Goal: Check status: Check status

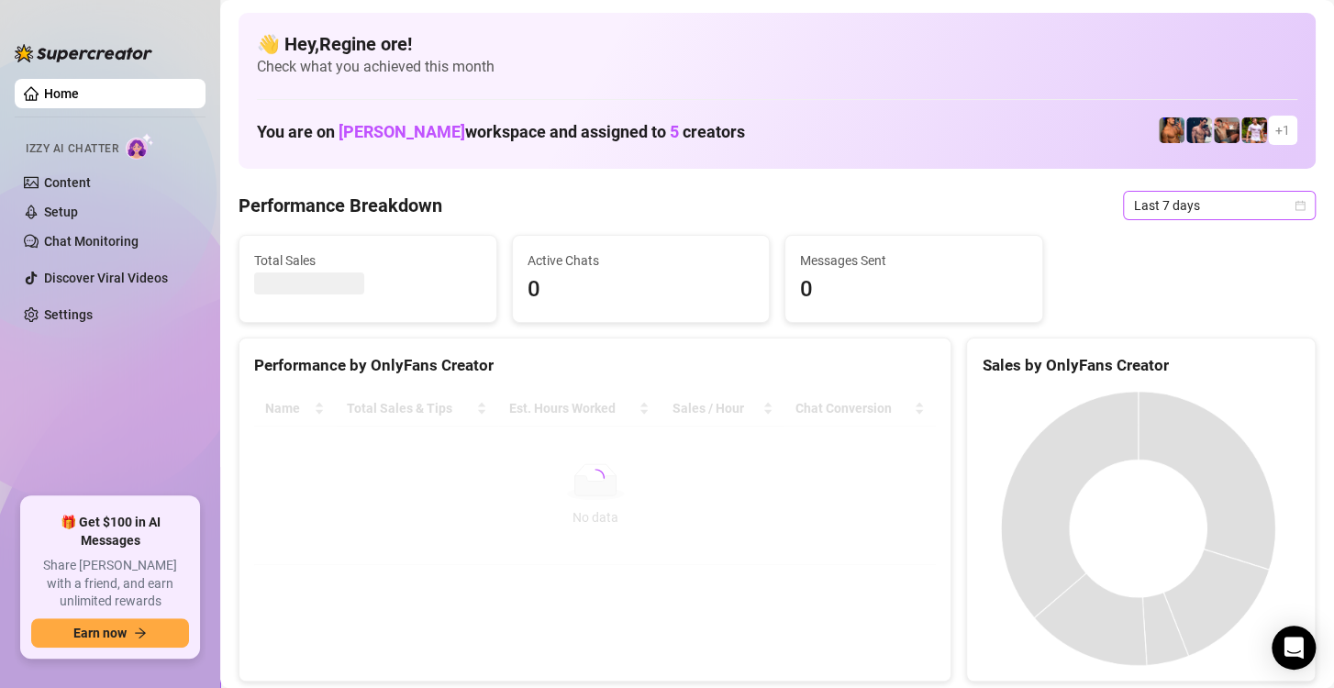
click at [1167, 218] on span "Last 7 days" at bounding box center [1219, 206] width 171 height 28
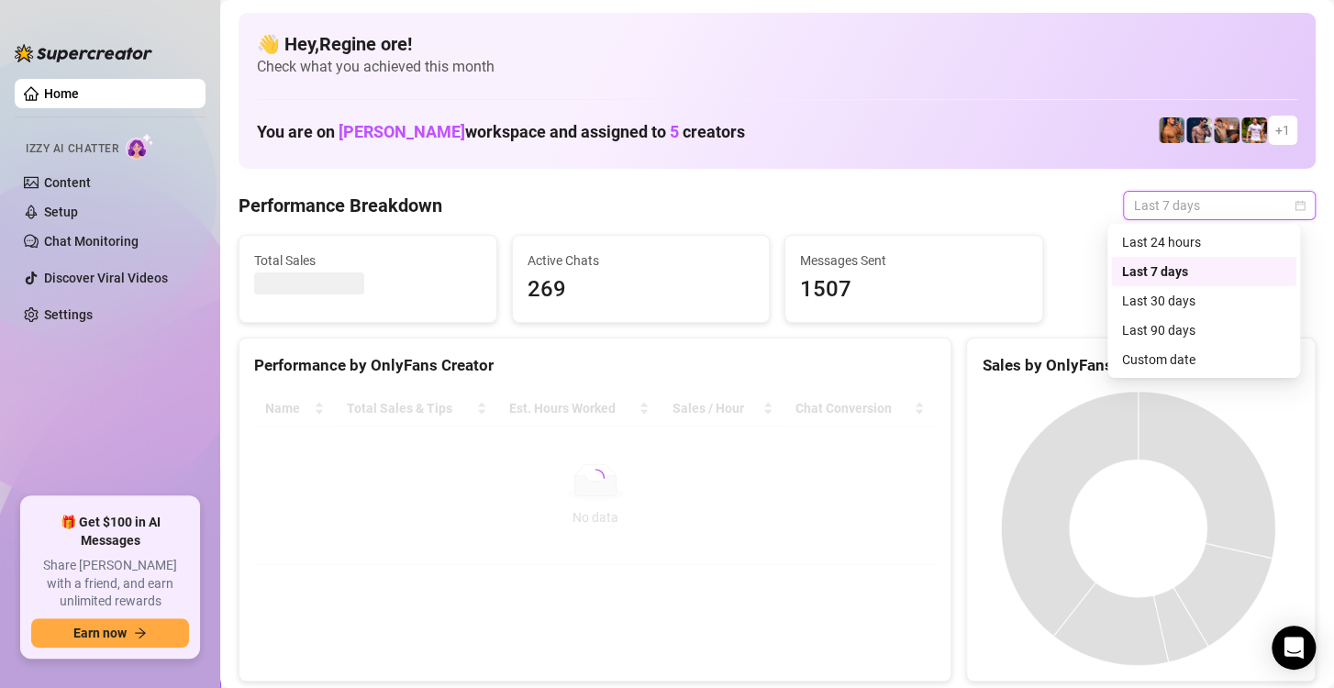
click at [1149, 367] on div "Custom date" at bounding box center [1203, 359] width 163 height 20
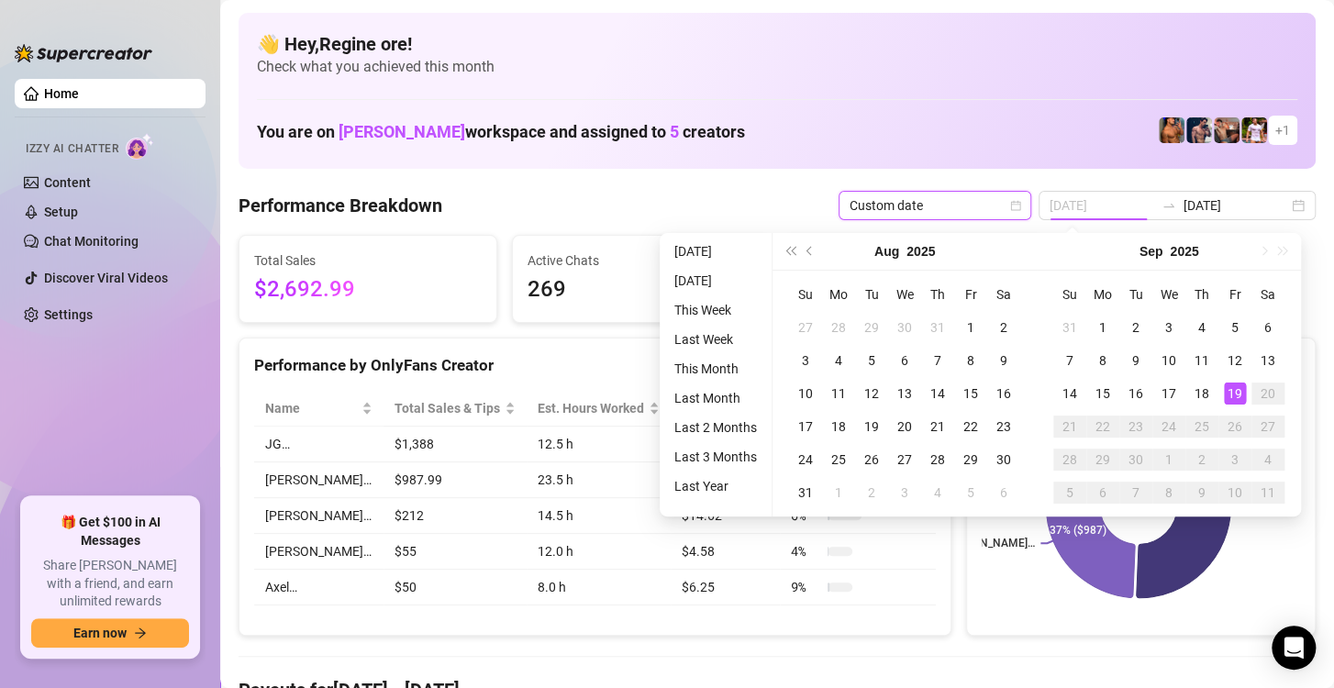
click at [1225, 395] on div "19" at bounding box center [1235, 393] width 22 height 22
click at [1229, 394] on div "19" at bounding box center [1235, 393] width 22 height 22
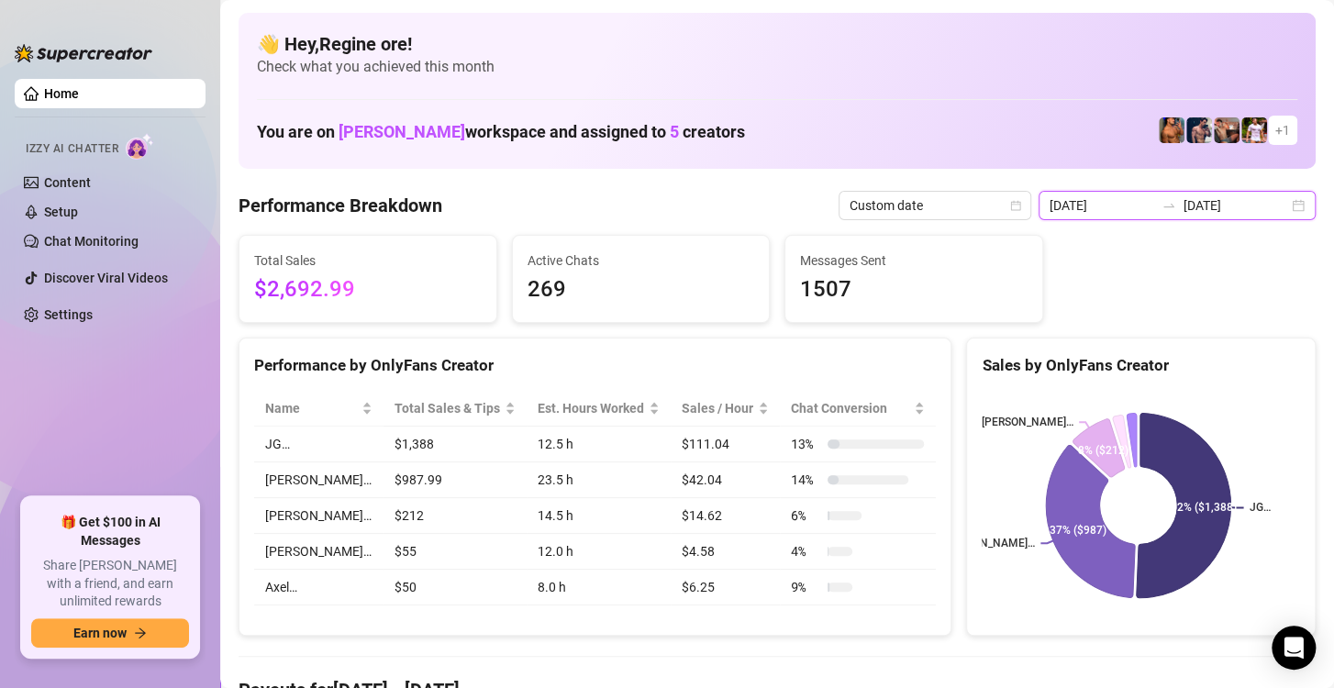
click at [1102, 204] on input "[DATE]" at bounding box center [1101, 205] width 105 height 20
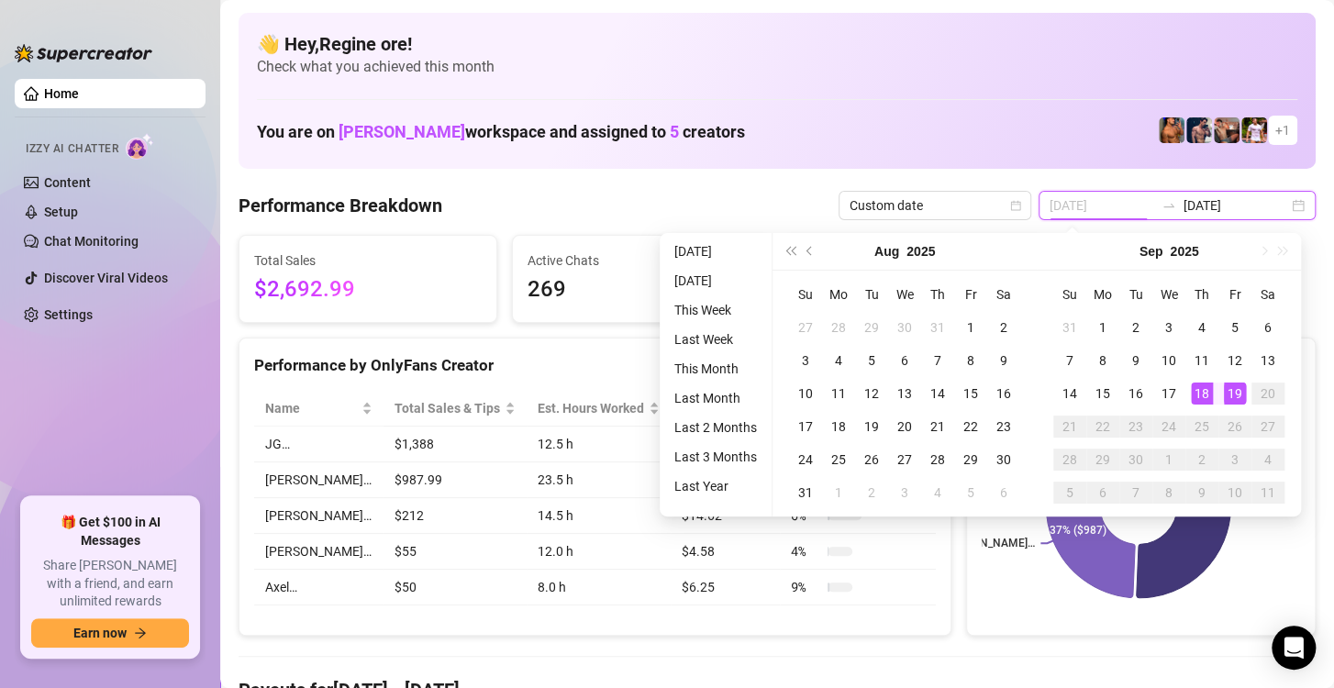
type input "[DATE]"
click at [1236, 399] on div "19" at bounding box center [1235, 393] width 22 height 22
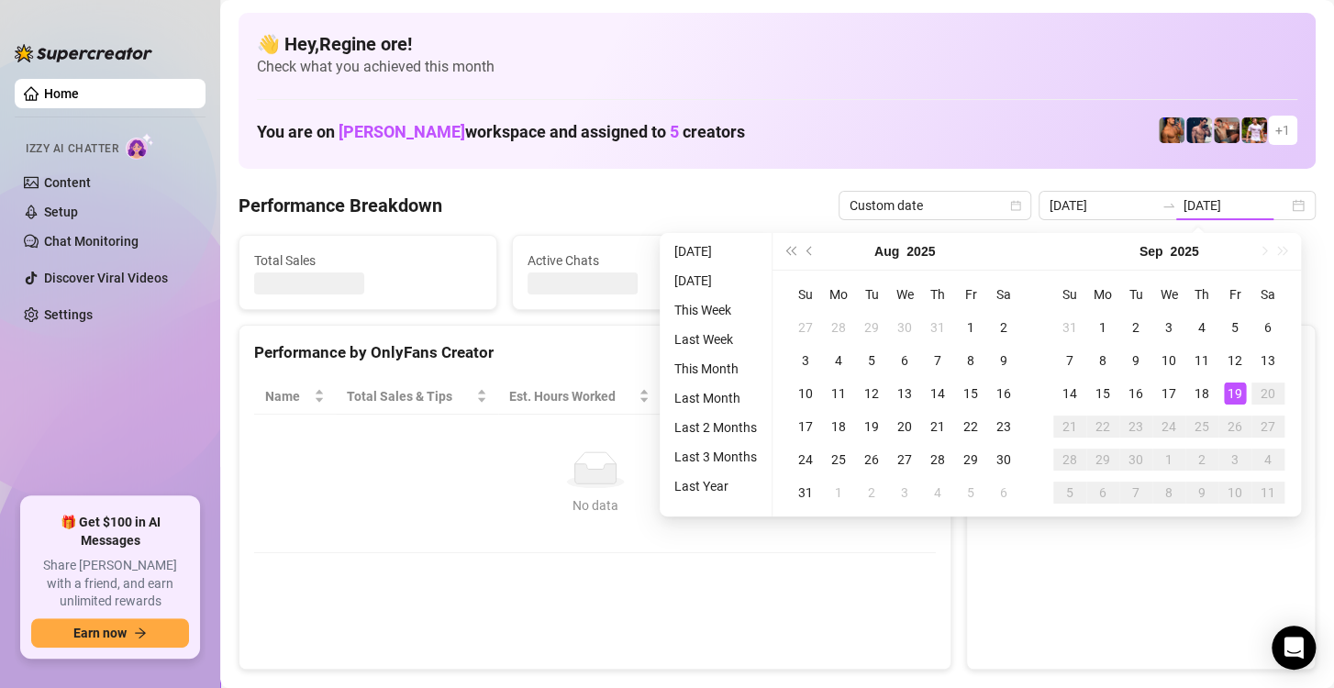
type input "[DATE]"
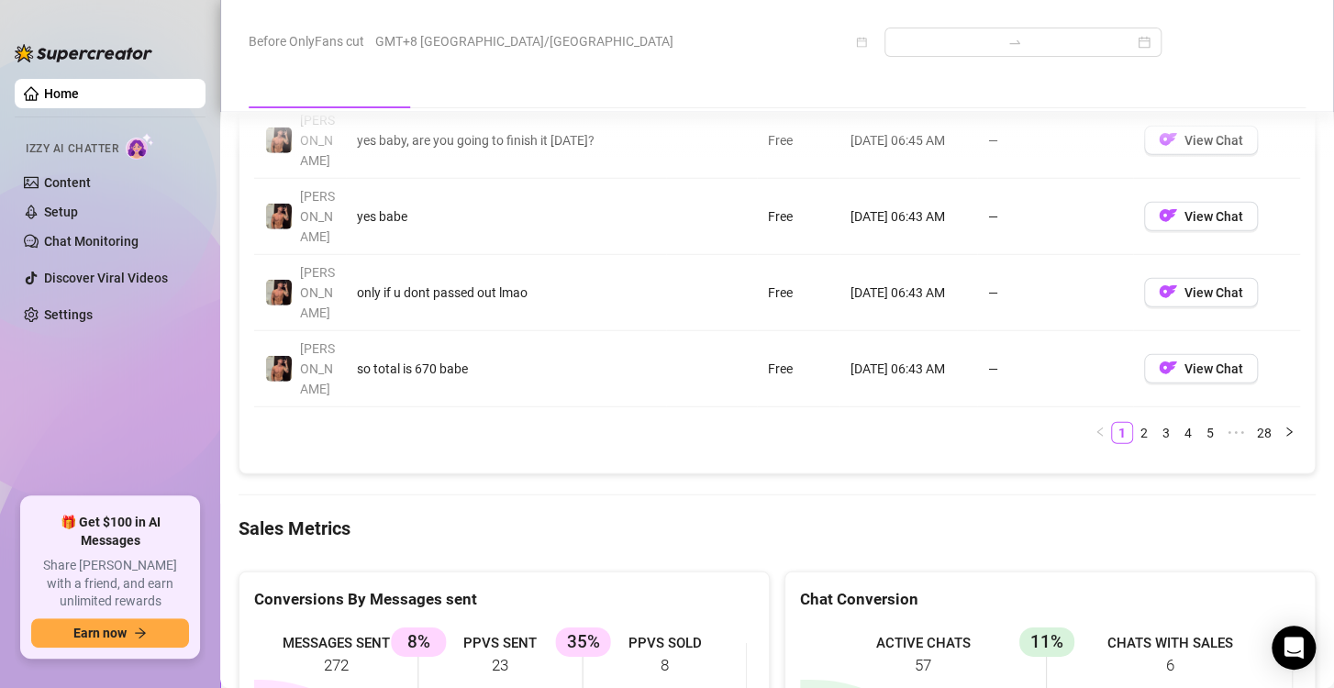
scroll to position [2293, 0]
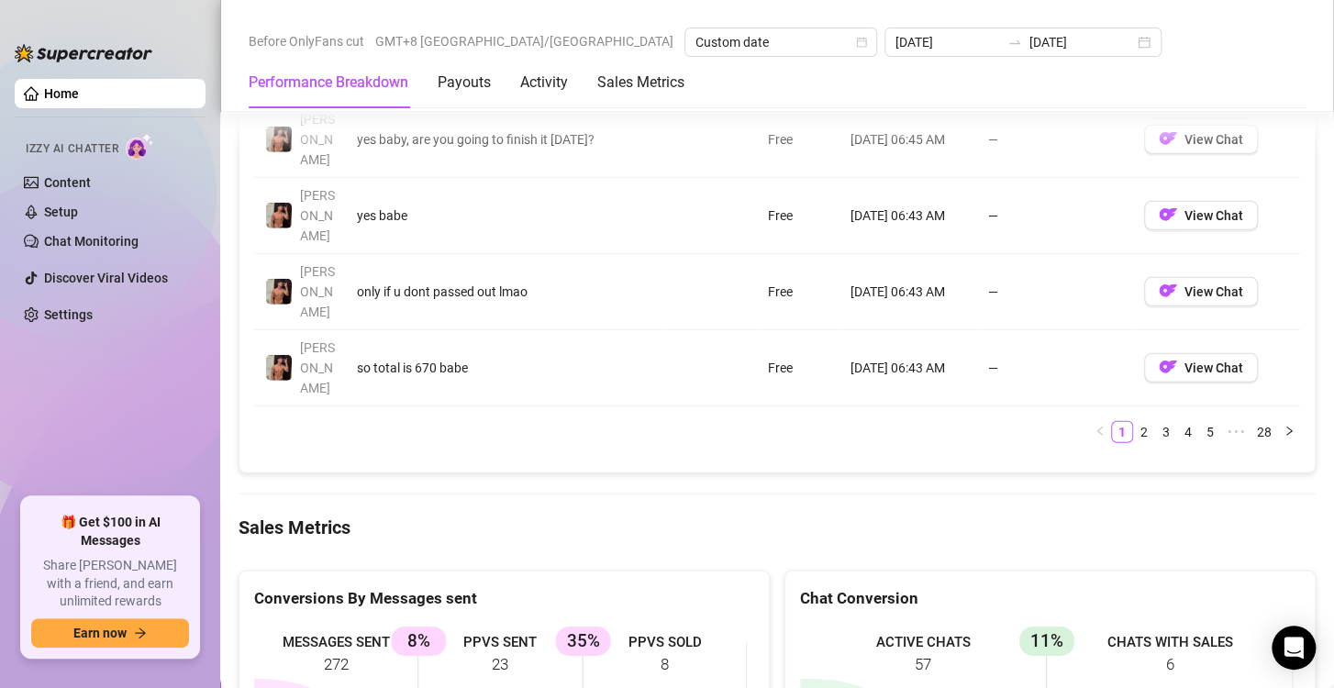
click at [46, 366] on ul "Home Izzy AI Chatter Content Setup Chat Monitoring Discover Viral Videos Settin…" at bounding box center [110, 281] width 191 height 418
